Goal: Information Seeking & Learning: Learn about a topic

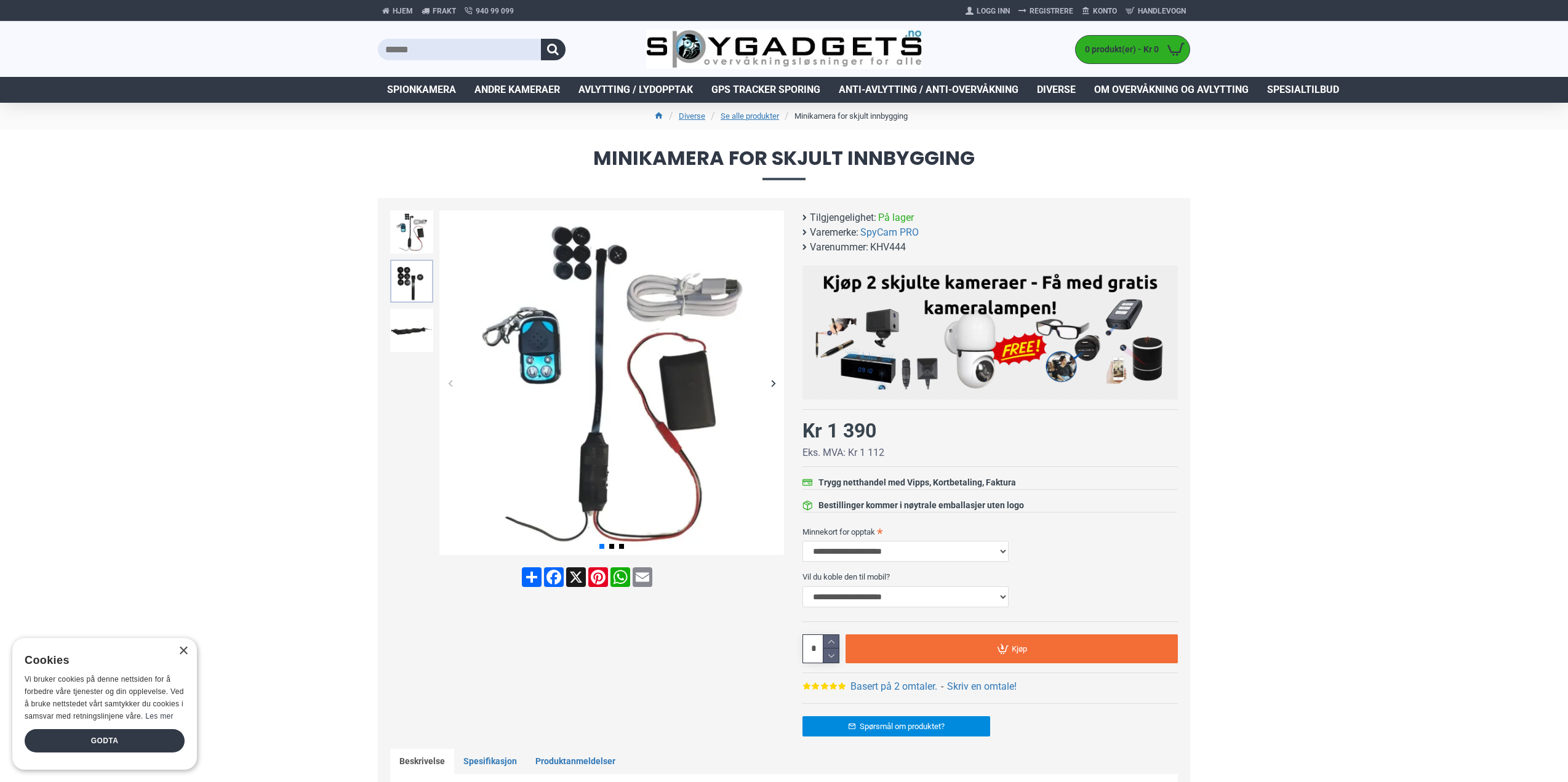
click at [418, 293] on img at bounding box center [411, 281] width 43 height 43
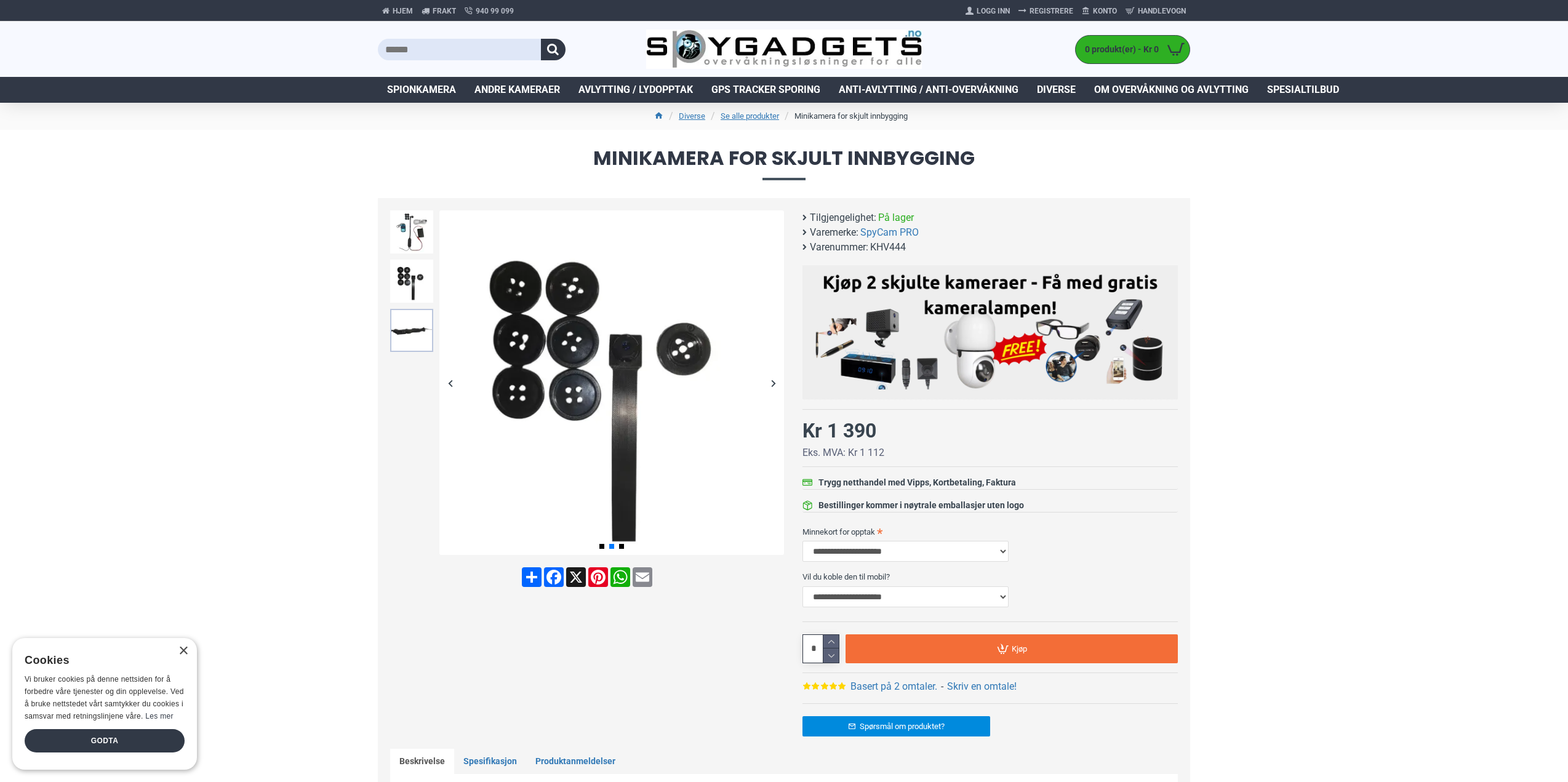
click at [418, 321] on img at bounding box center [411, 330] width 43 height 43
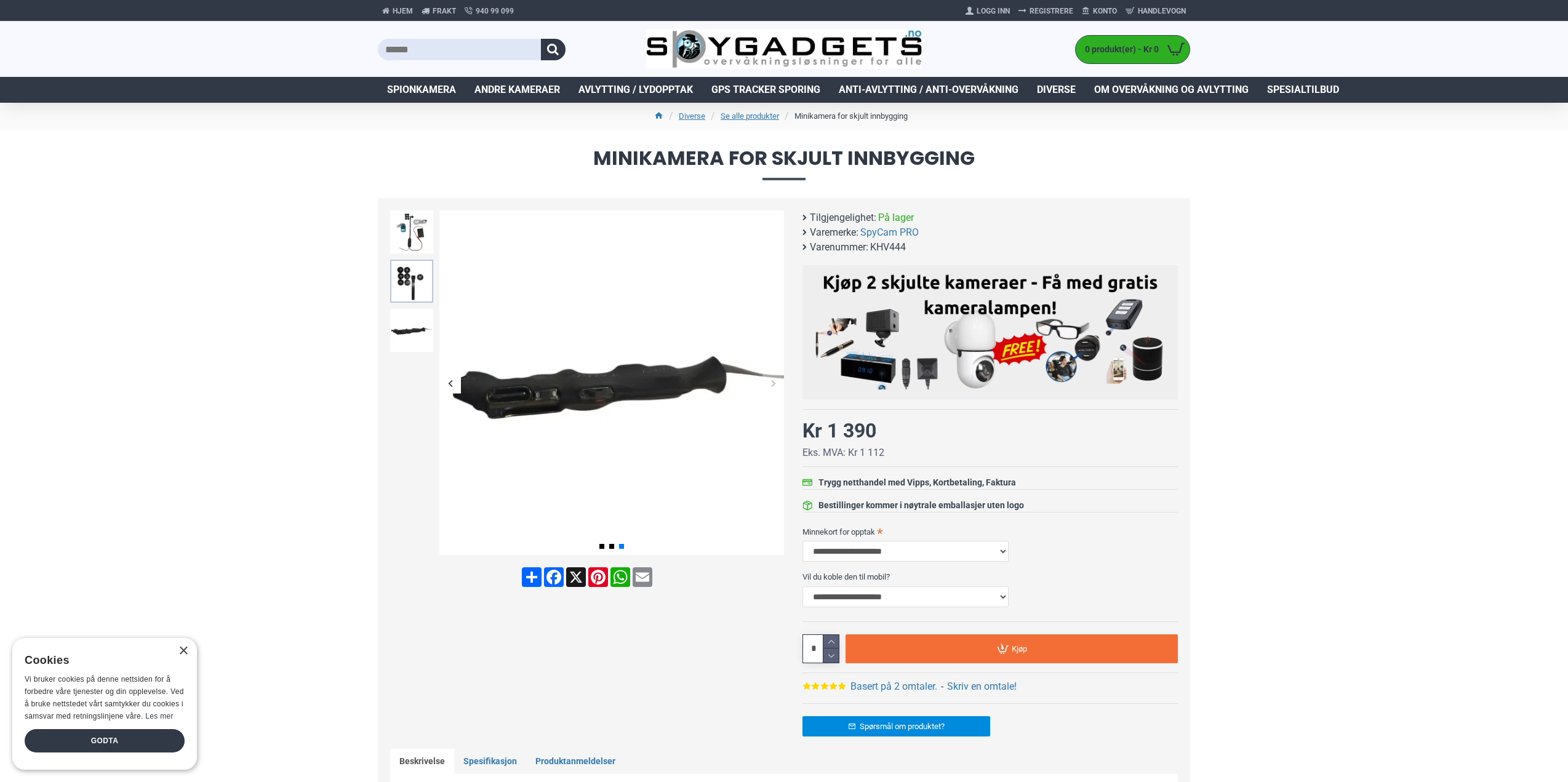
click at [416, 286] on img at bounding box center [411, 281] width 43 height 43
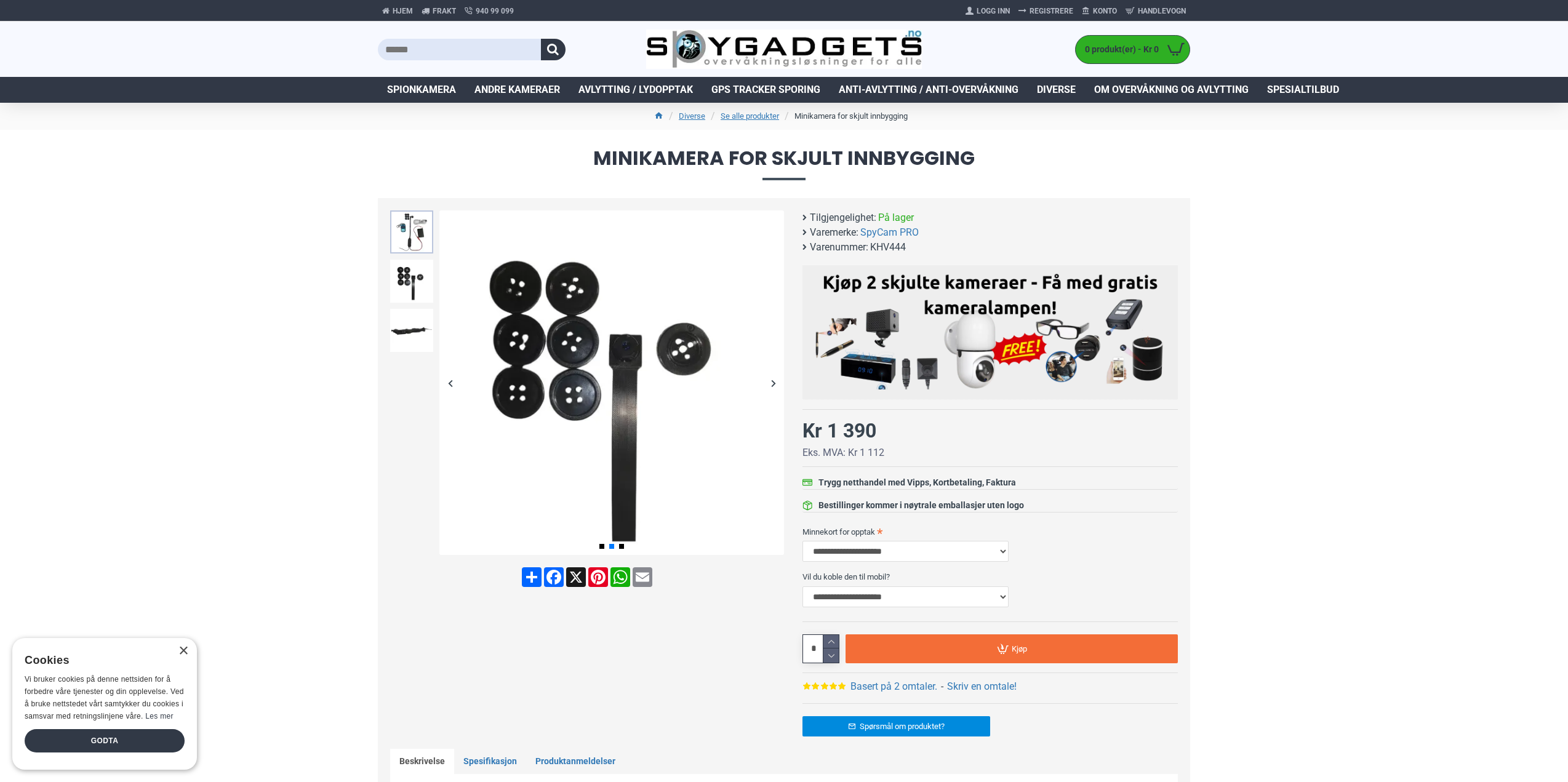
click at [420, 234] on img at bounding box center [411, 232] width 43 height 43
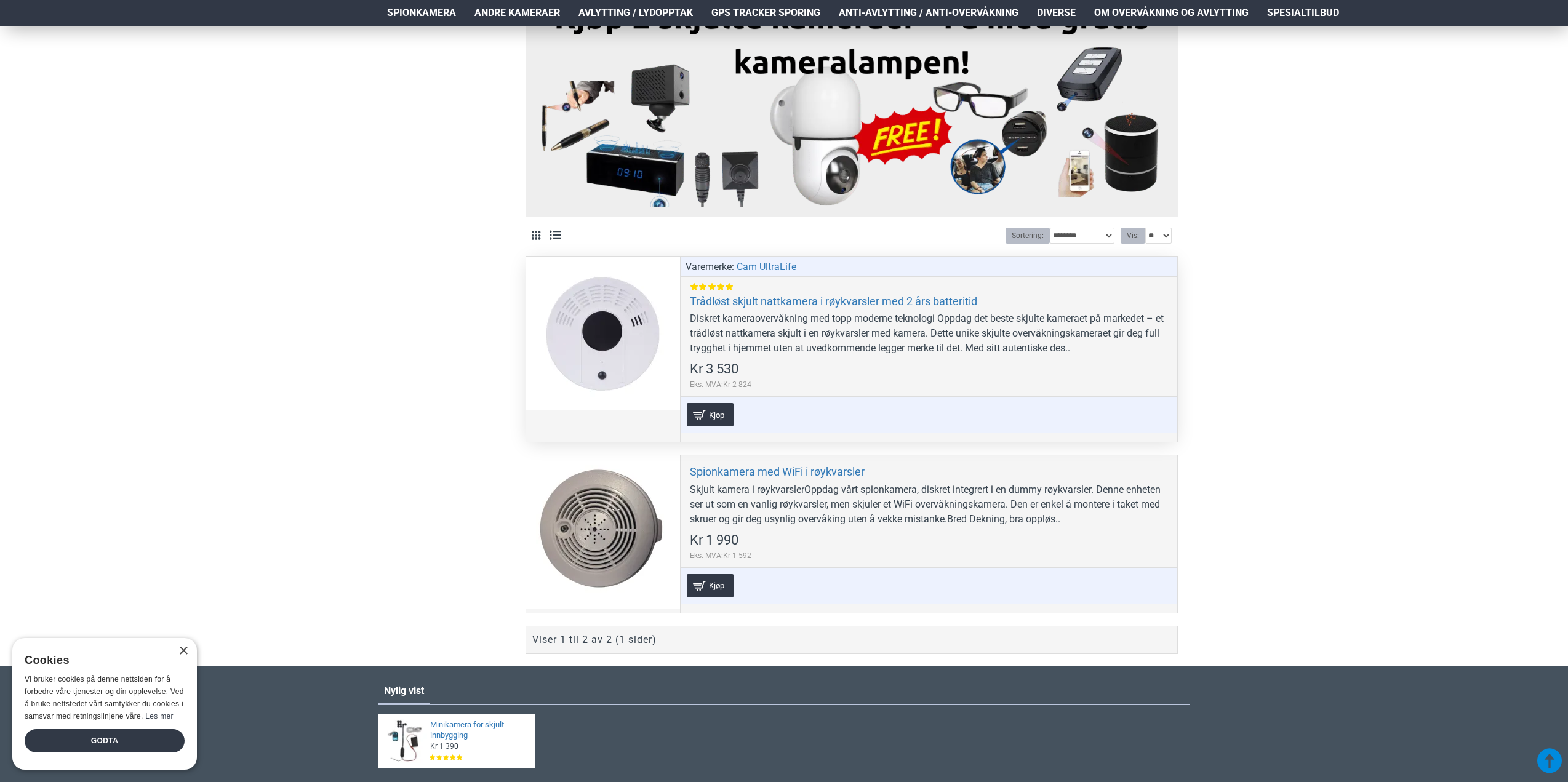
scroll to position [308, 0]
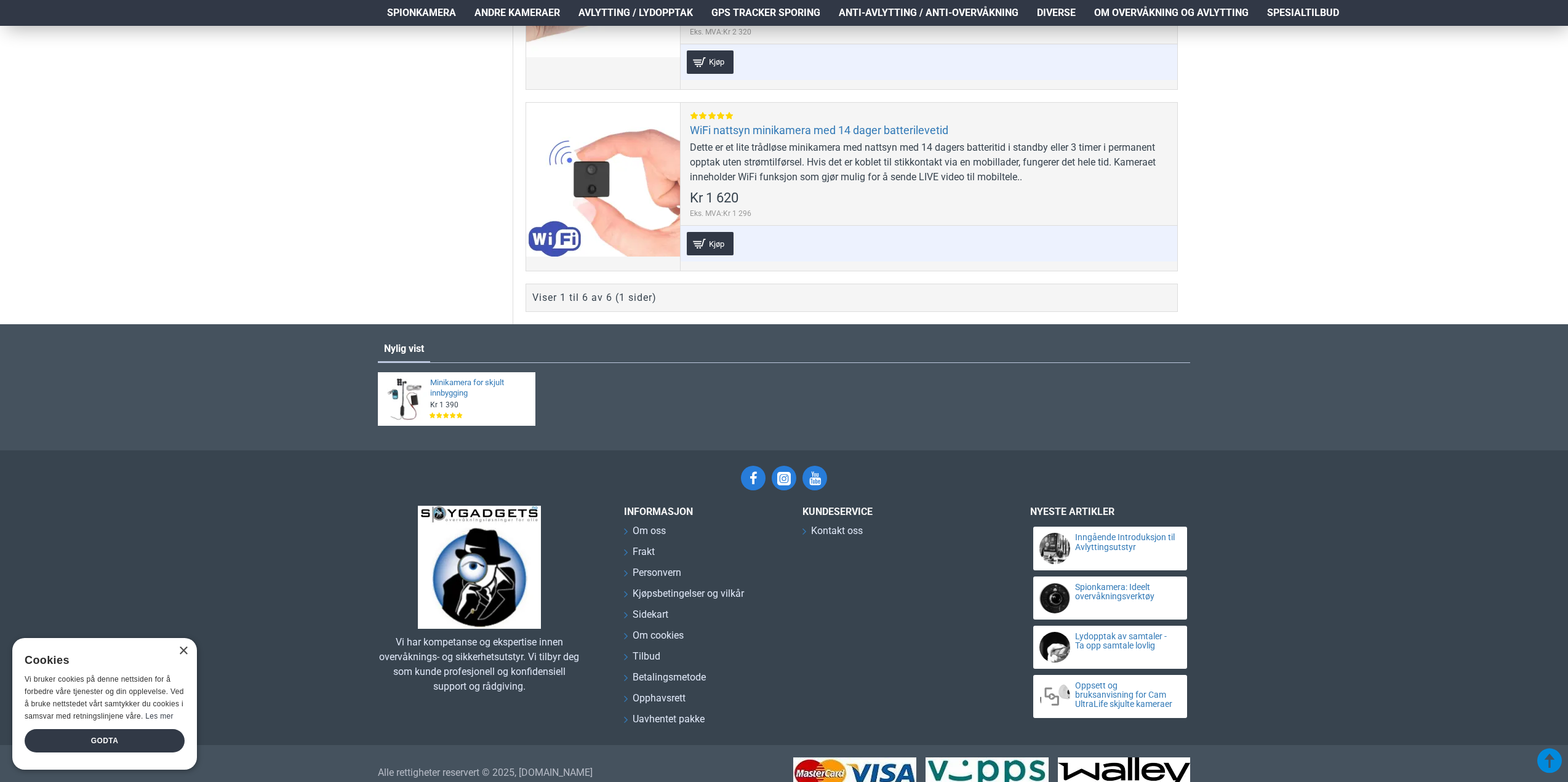
scroll to position [1392, 0]
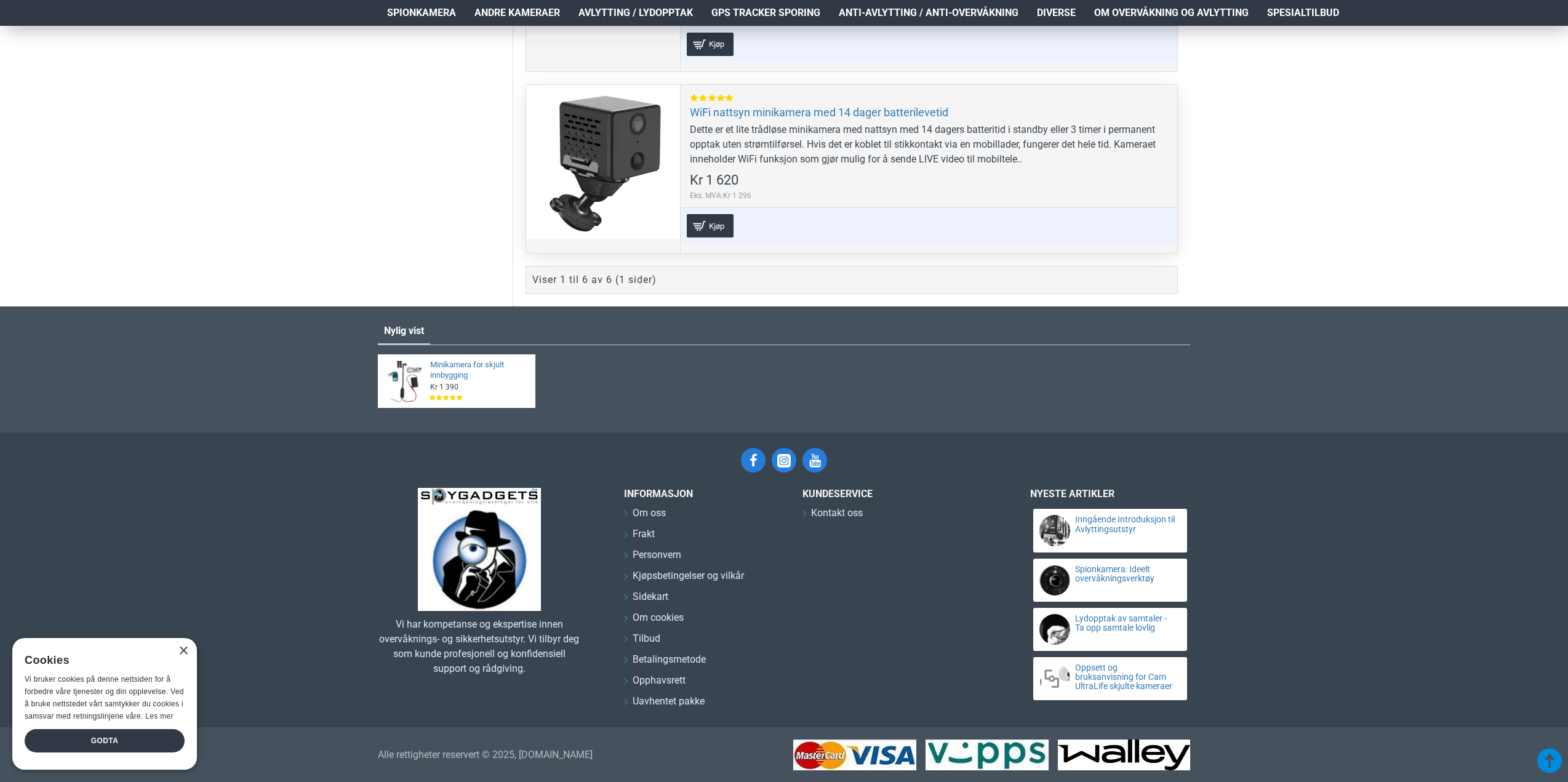
click at [617, 144] on div at bounding box center [603, 162] width 154 height 154
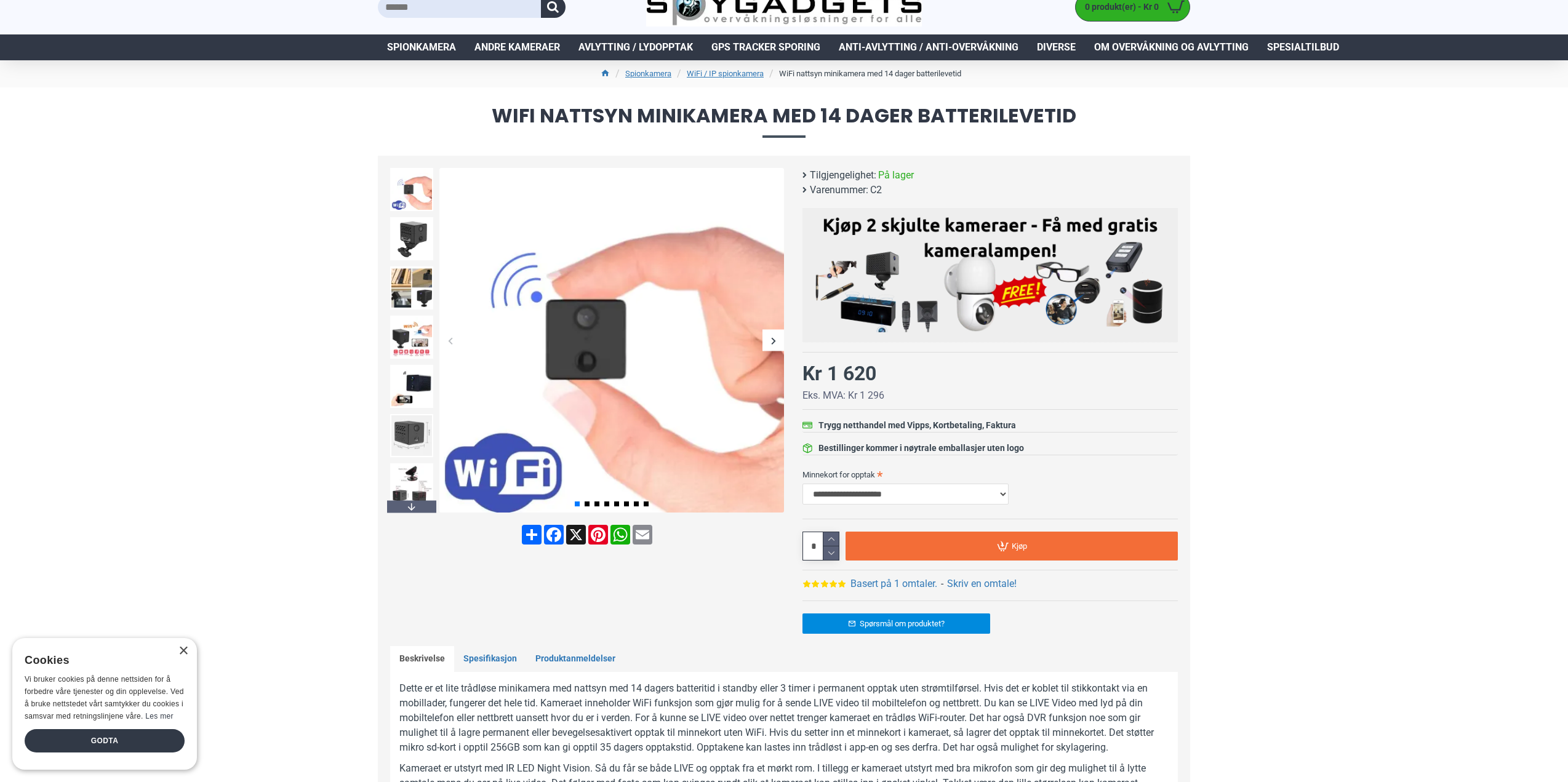
scroll to position [62, 0]
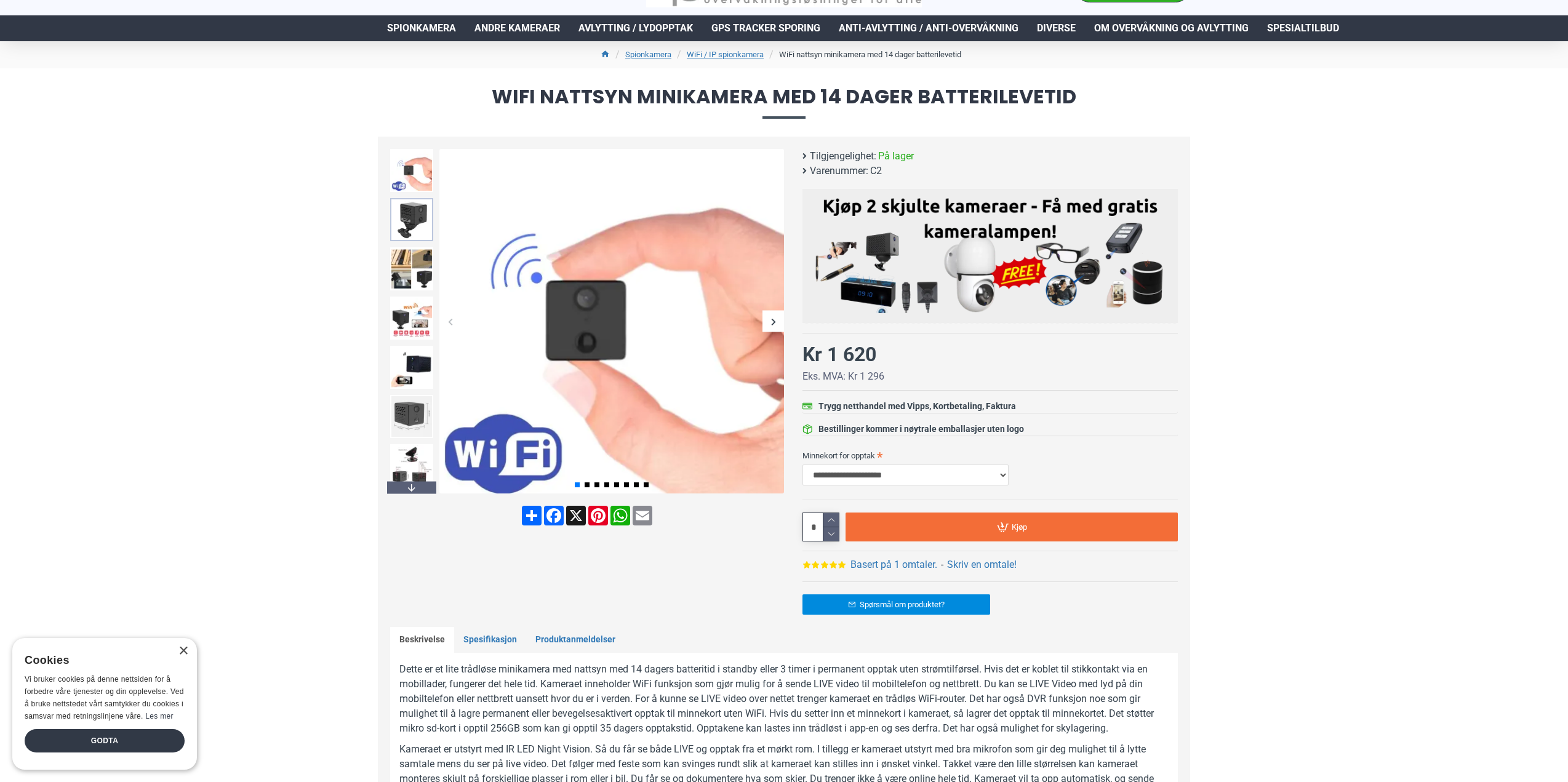
click at [408, 213] on img at bounding box center [411, 220] width 43 height 43
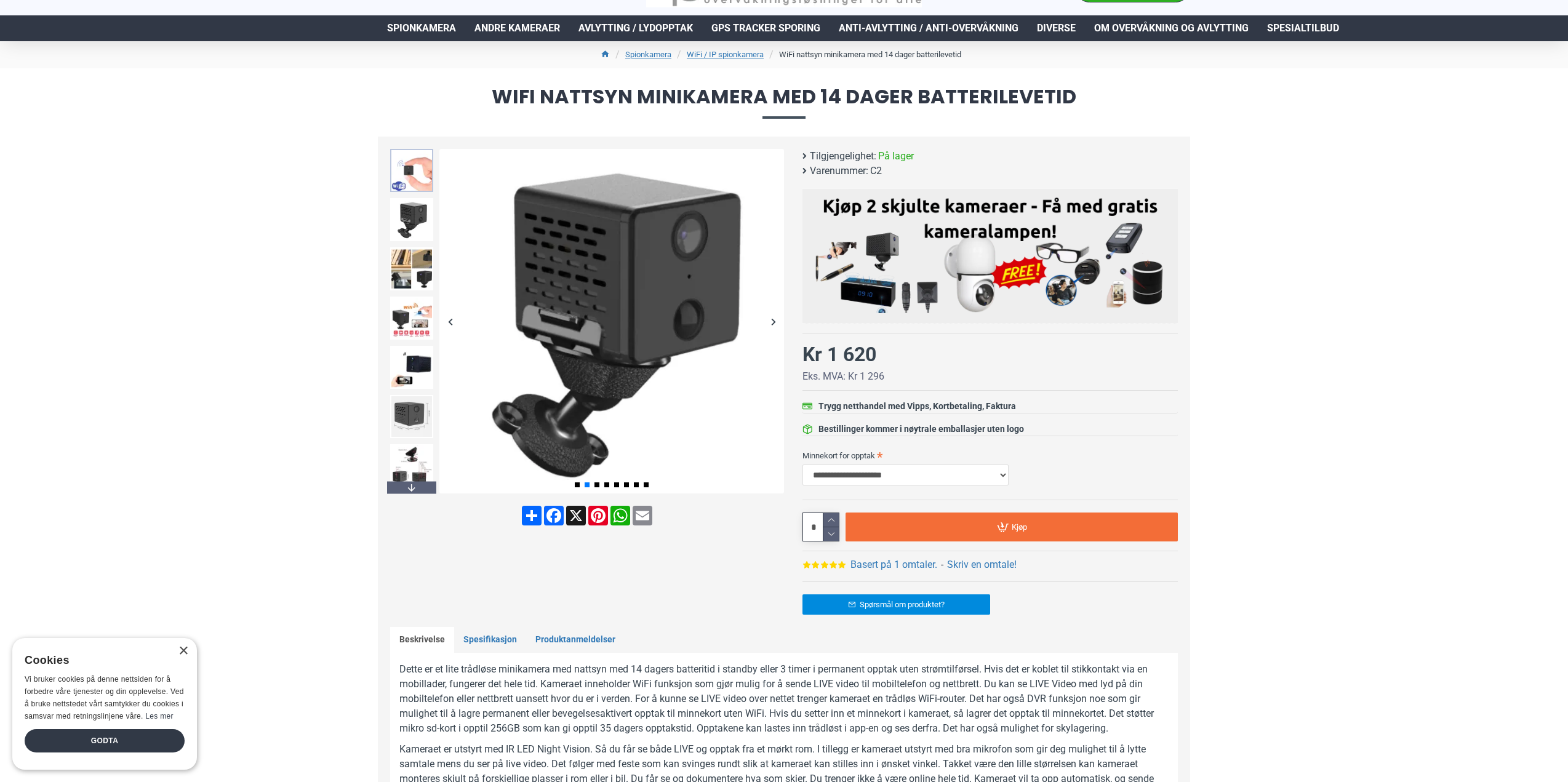
click at [411, 180] on img at bounding box center [411, 170] width 43 height 43
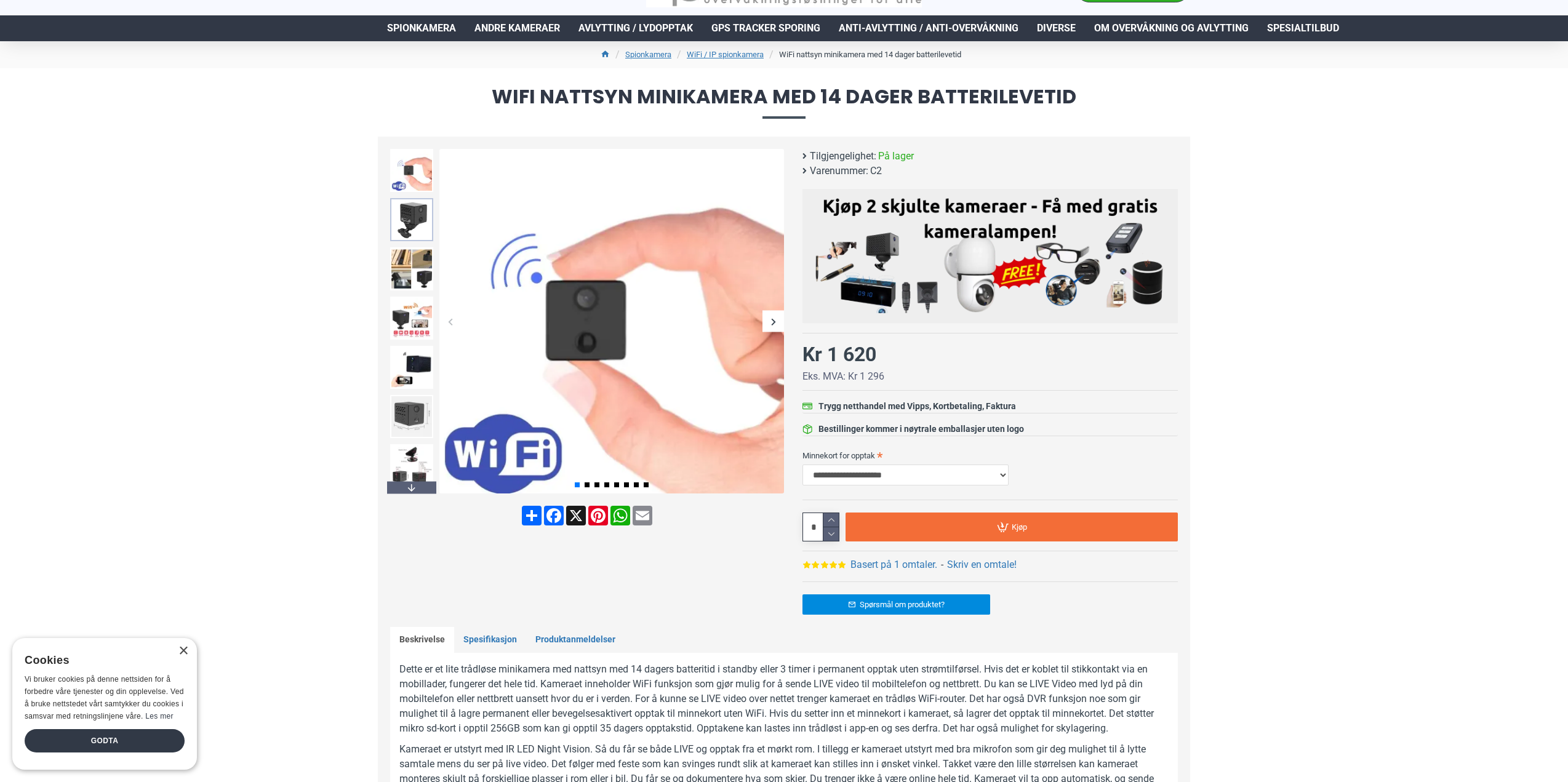
click at [411, 210] on img at bounding box center [411, 220] width 43 height 43
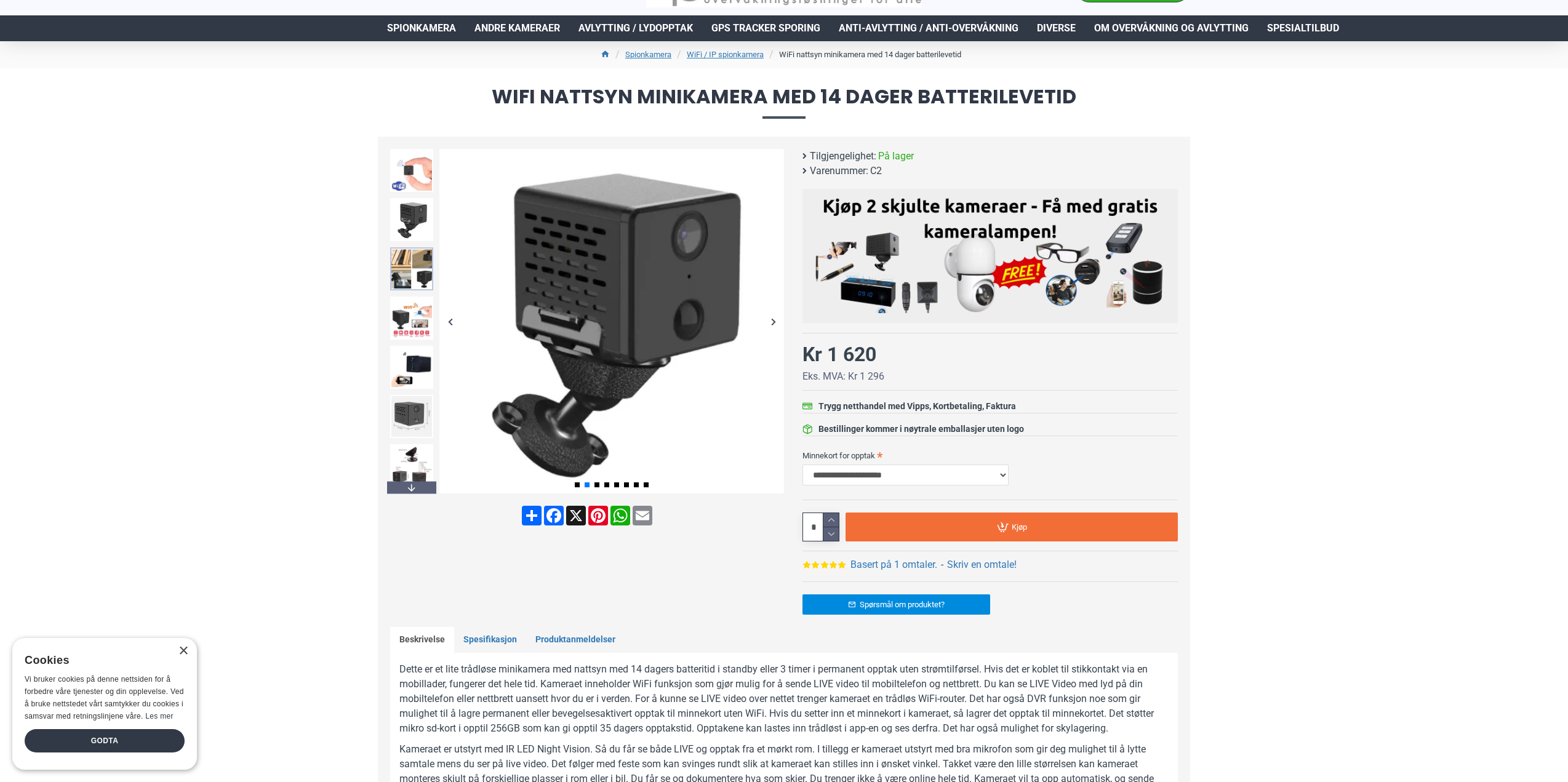
click at [411, 254] on img at bounding box center [411, 269] width 43 height 43
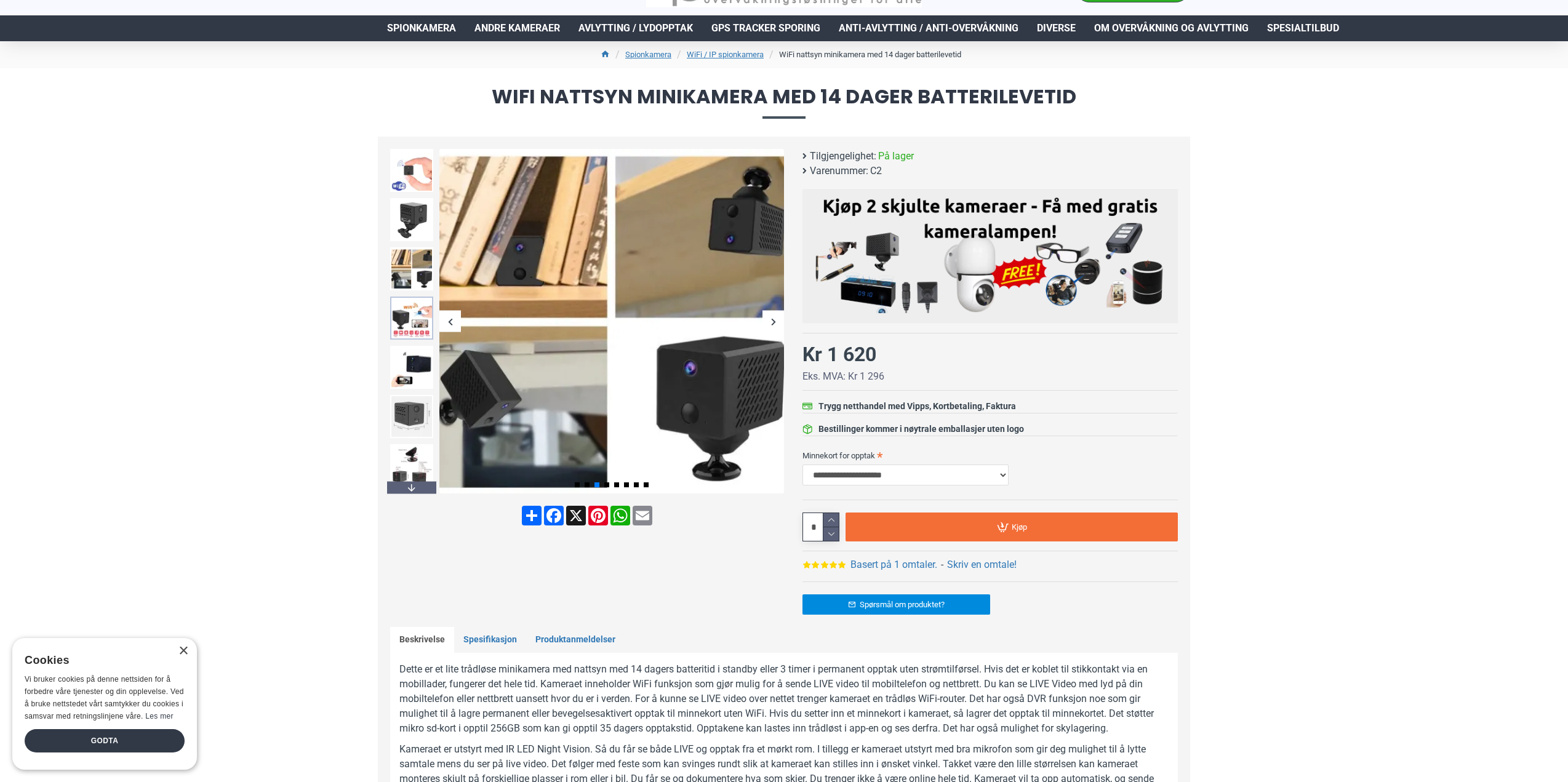
click at [416, 313] on img at bounding box center [411, 318] width 43 height 43
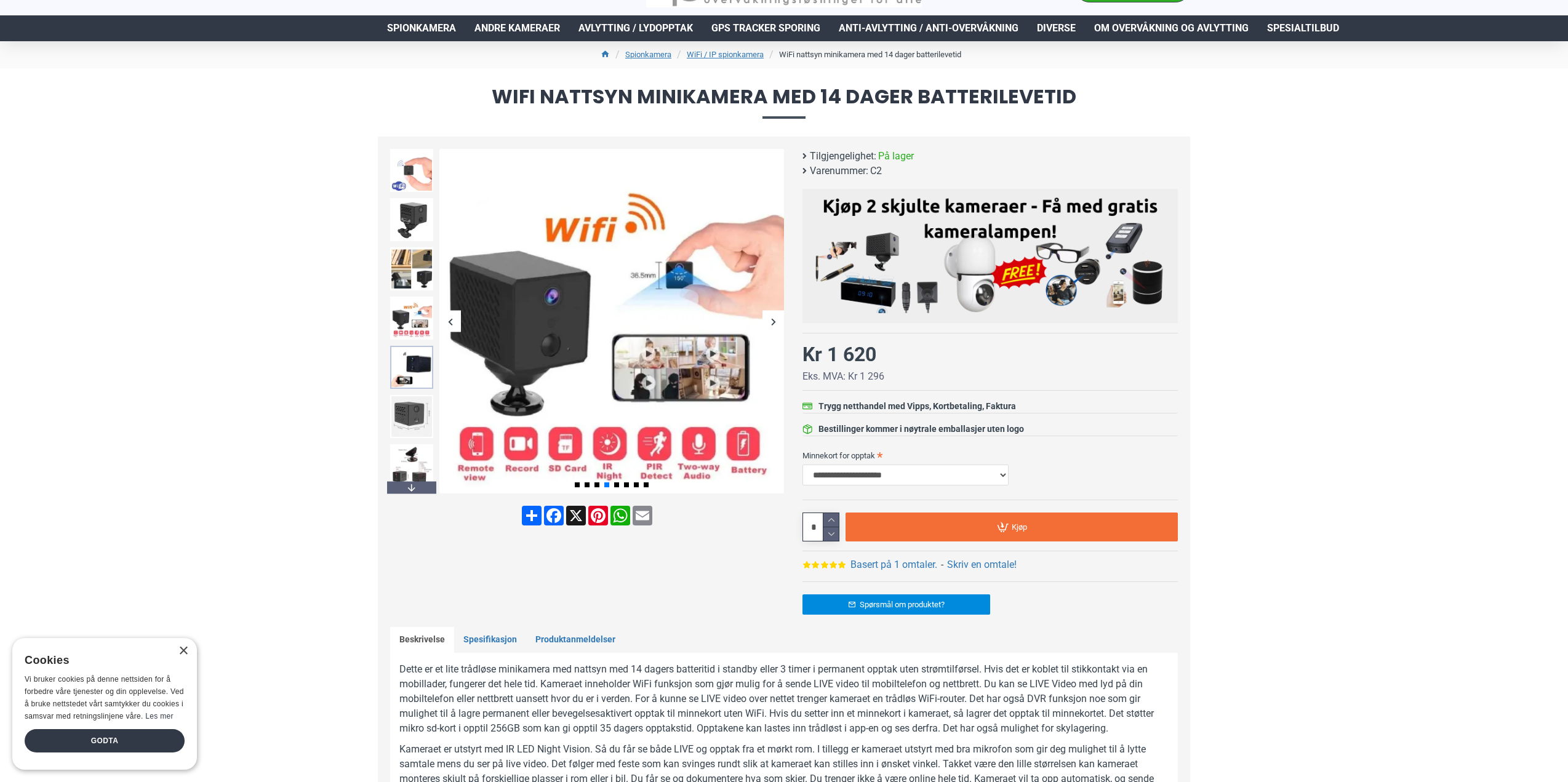
click at [411, 374] on img at bounding box center [411, 367] width 43 height 43
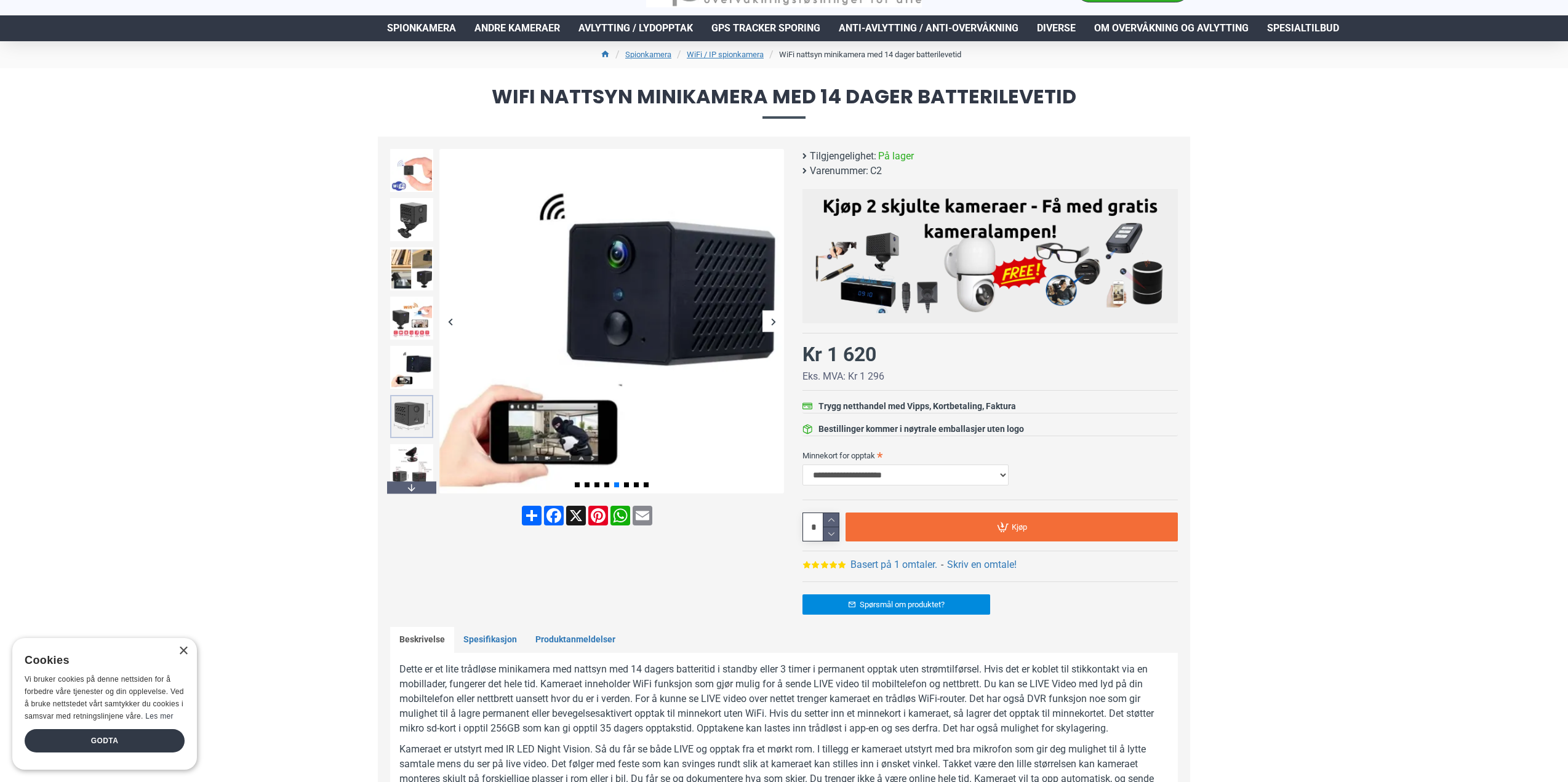
click at [395, 406] on img at bounding box center [411, 417] width 43 height 43
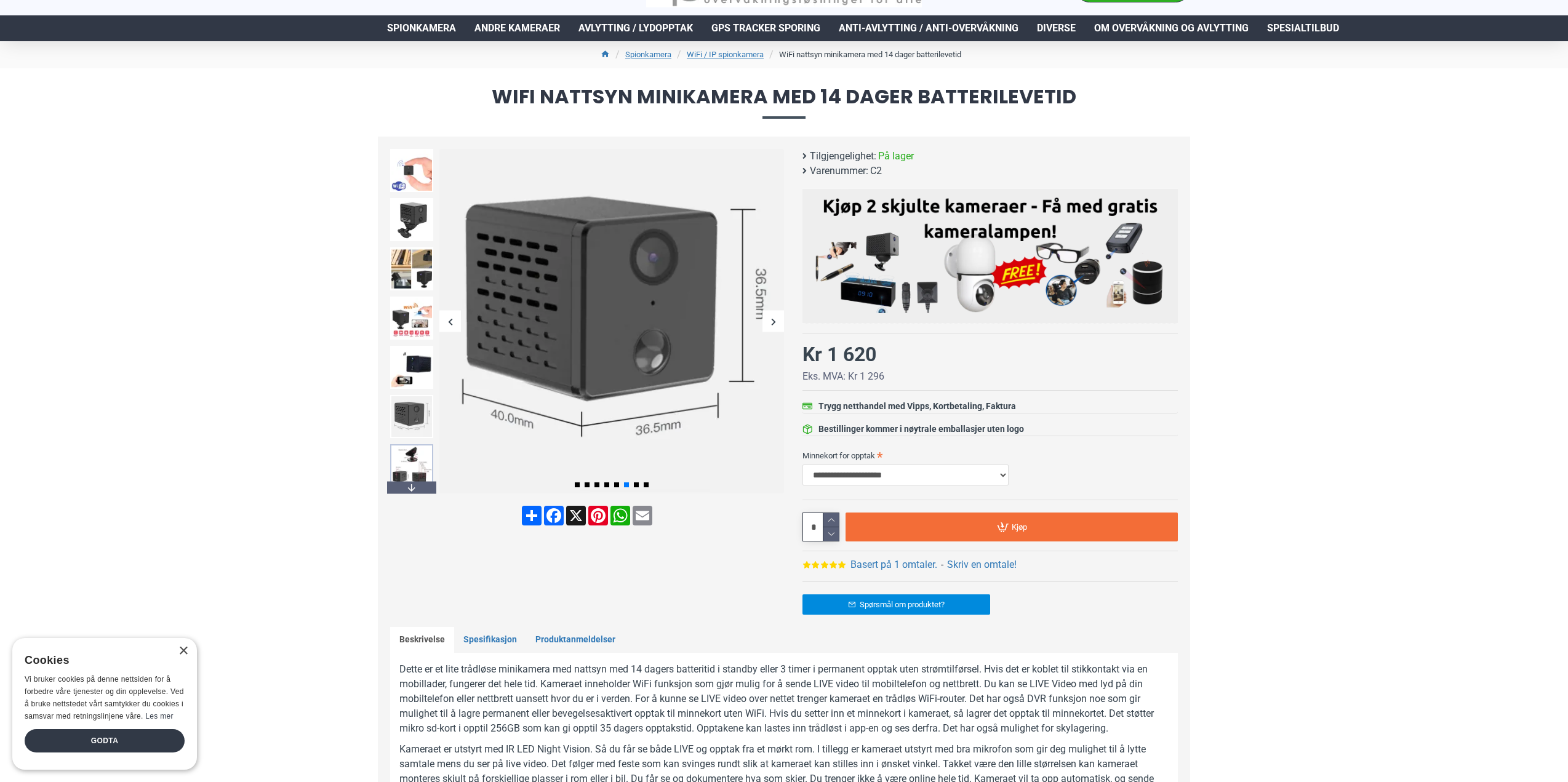
click at [417, 468] on img at bounding box center [411, 466] width 43 height 43
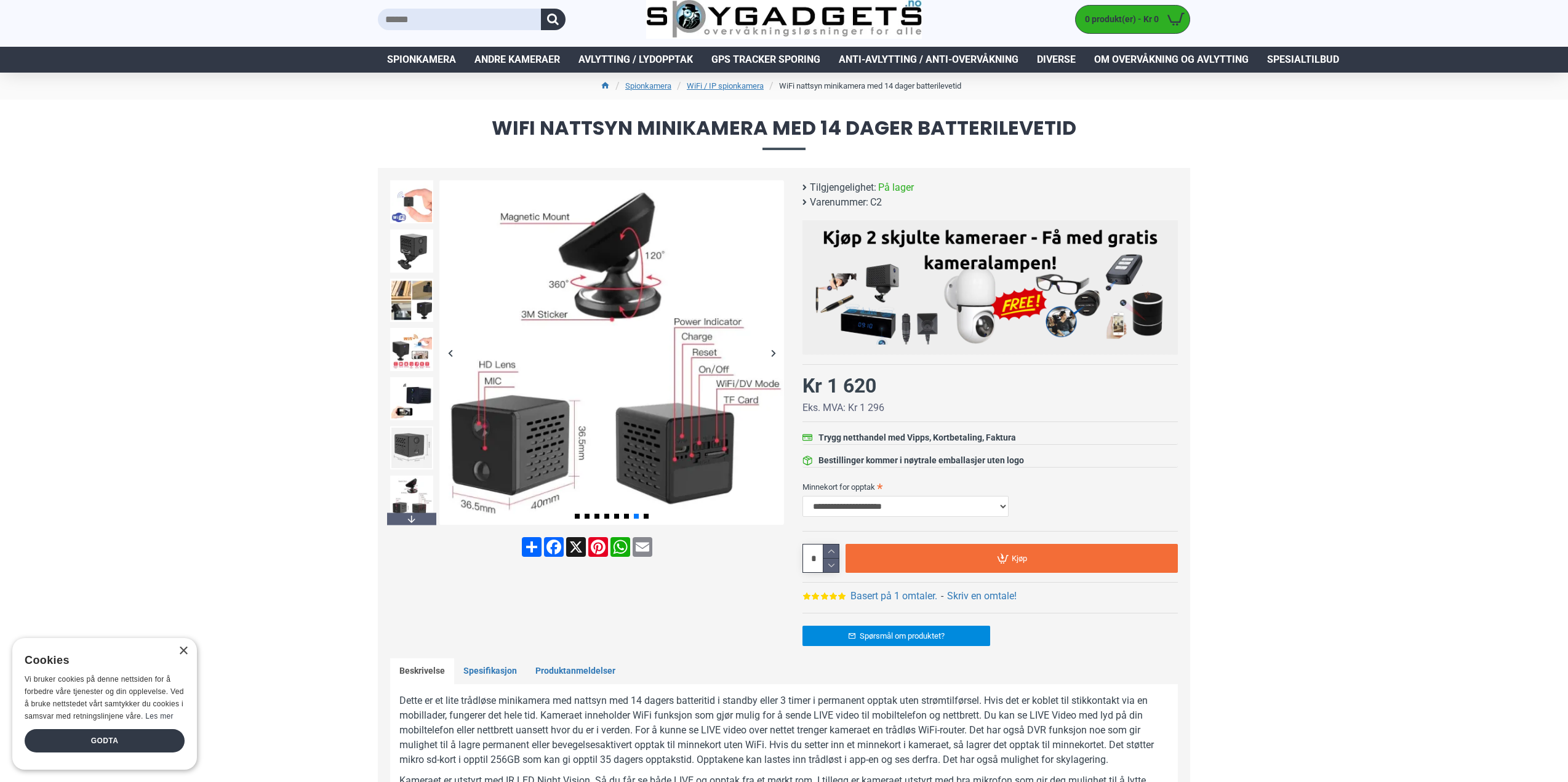
scroll to position [0, 0]
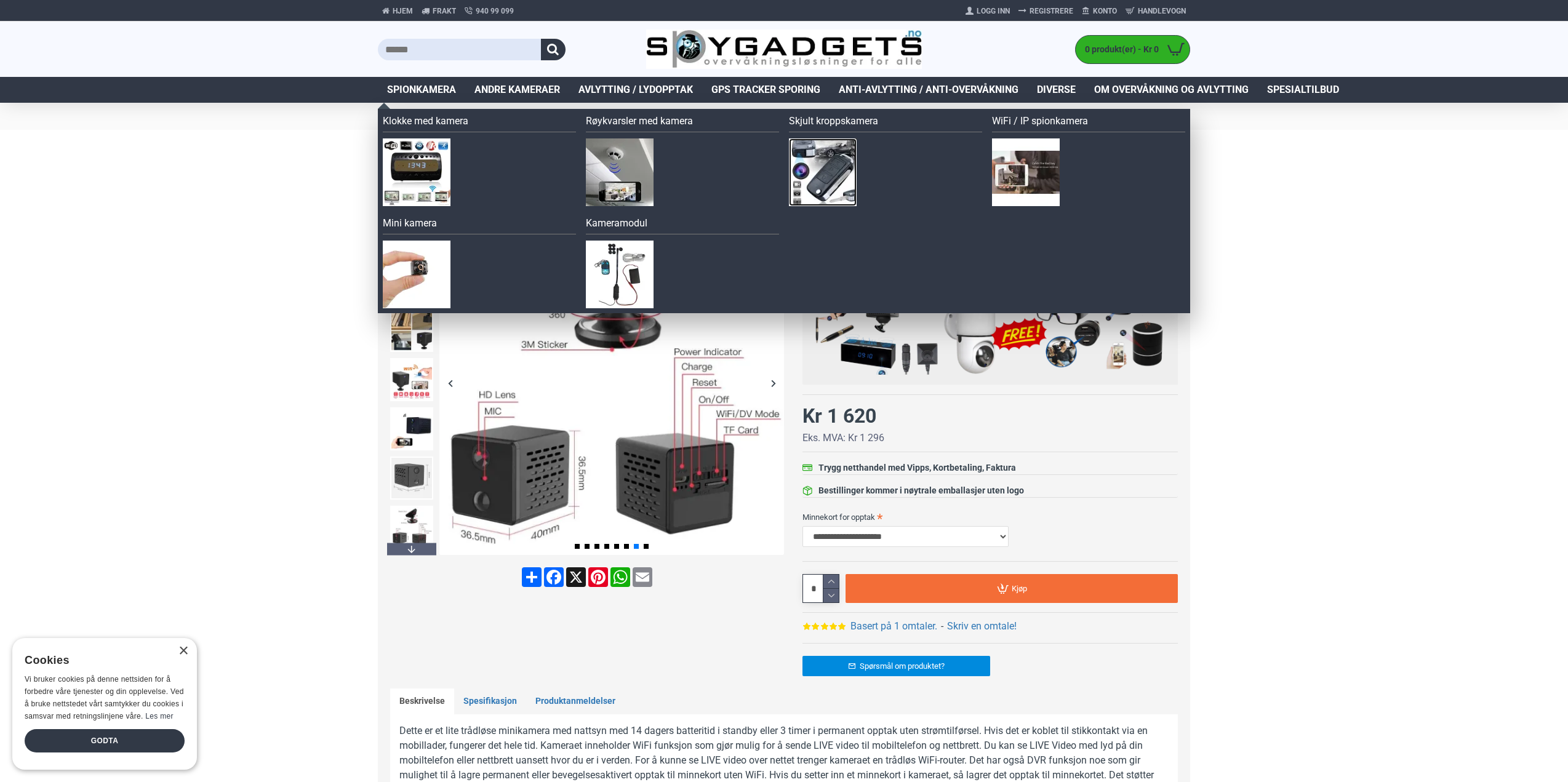
click at [827, 178] on img at bounding box center [822, 172] width 67 height 67
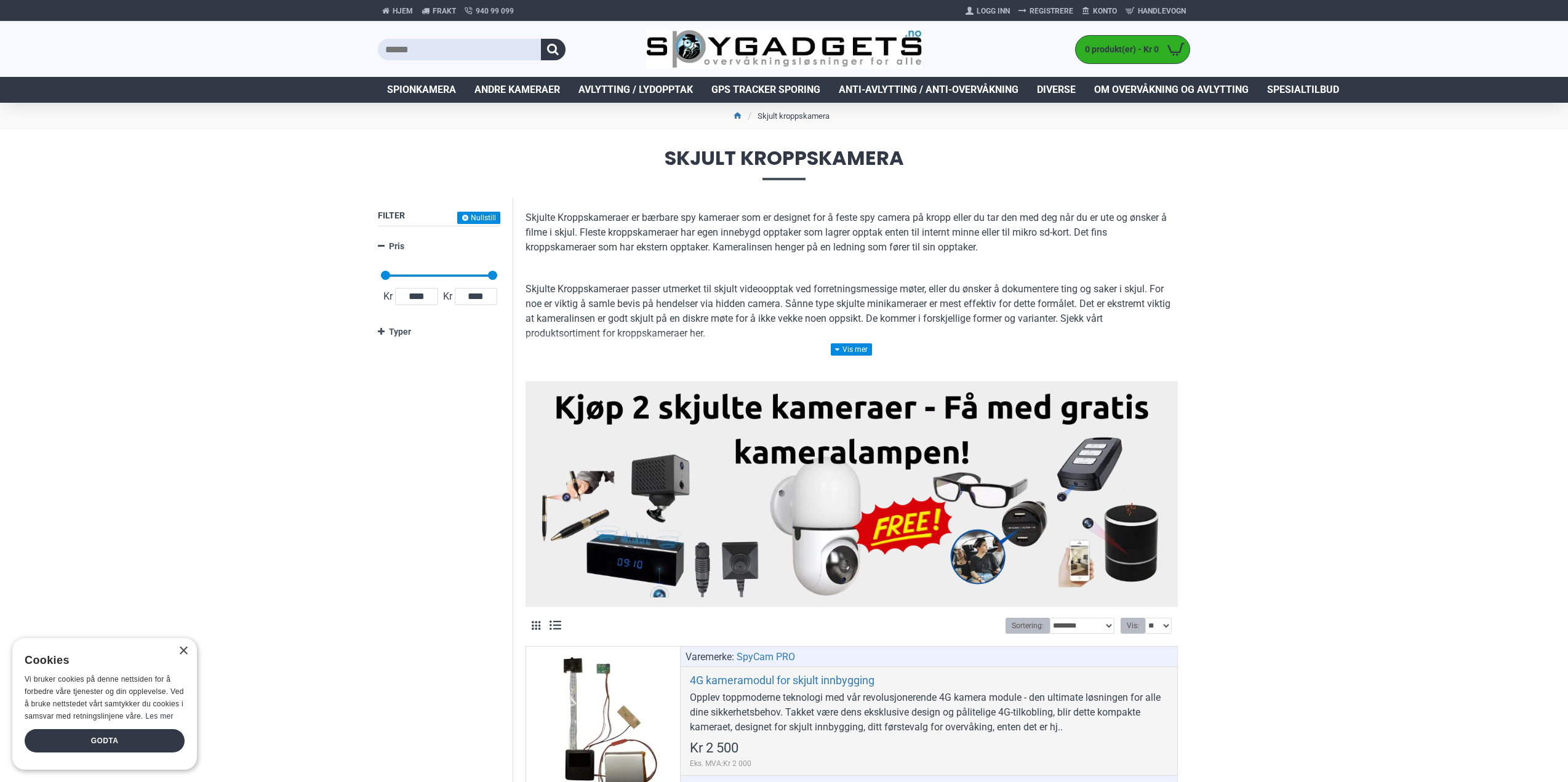
click at [985, 96] on span "Anti-avlytting / Anti-overvåkning" at bounding box center [928, 89] width 180 height 14
